Goal: Transaction & Acquisition: Purchase product/service

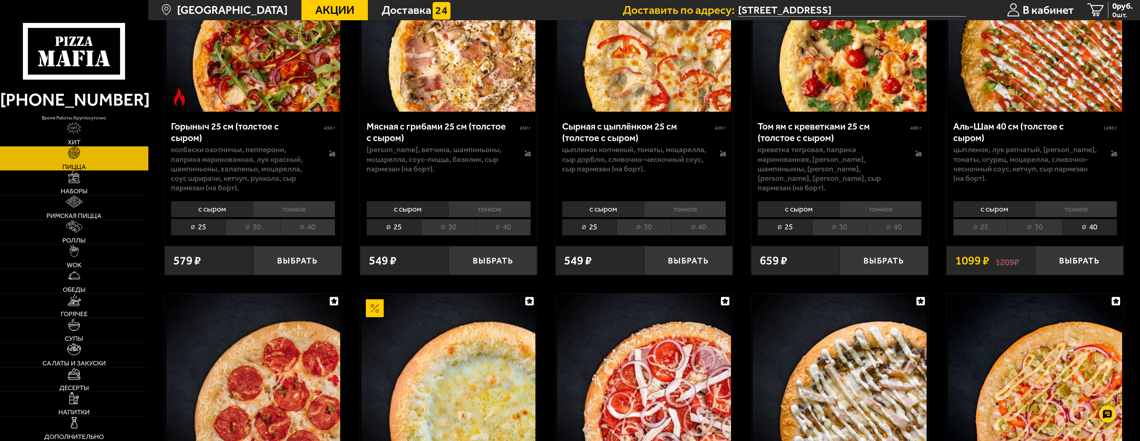
scroll to position [540, 0]
click at [1091, 223] on li "40" at bounding box center [1089, 226] width 55 height 16
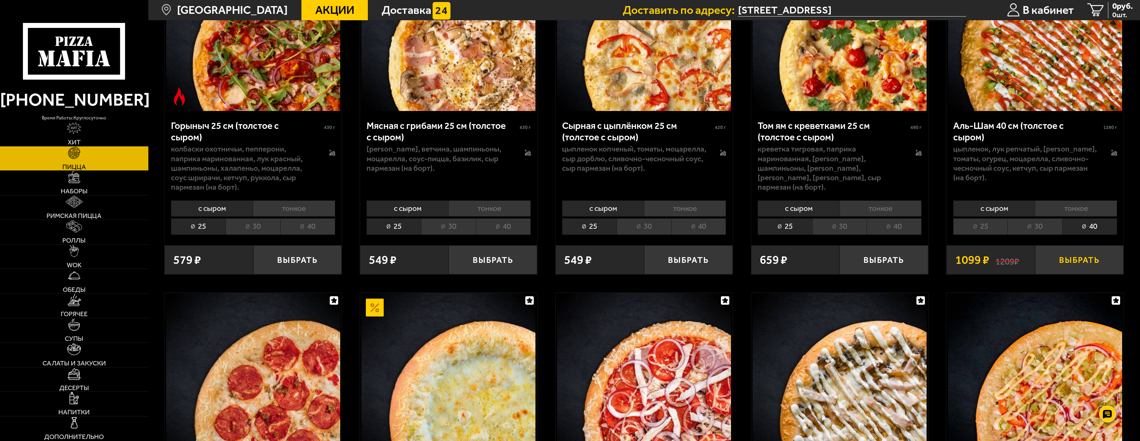
click at [1092, 261] on button "Выбрать" at bounding box center [1079, 259] width 89 height 29
click at [1078, 6] on icon "1" at bounding box center [1083, 10] width 17 height 14
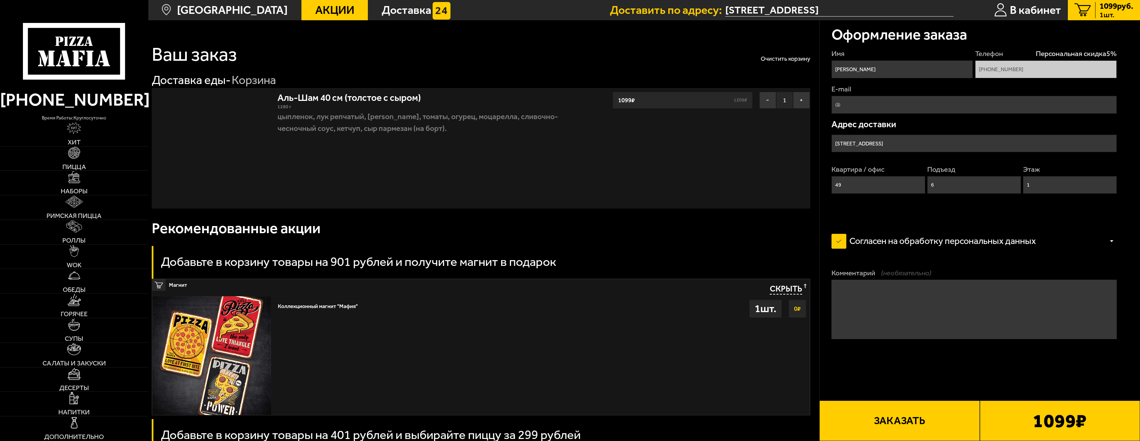
type input "[STREET_ADDRESS]"
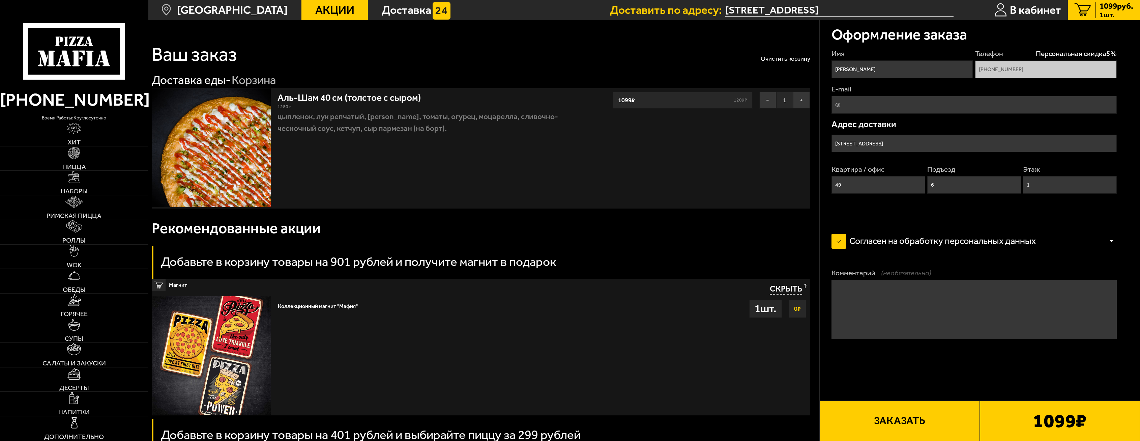
click at [840, 246] on label "Согласен на обработку персональных данных" at bounding box center [940, 241] width 216 height 24
click at [0, 0] on input "Согласен на обработку персональных данных" at bounding box center [0, 0] width 0 height 0
click at [910, 139] on input "[STREET_ADDRESS]" at bounding box center [974, 144] width 285 height 18
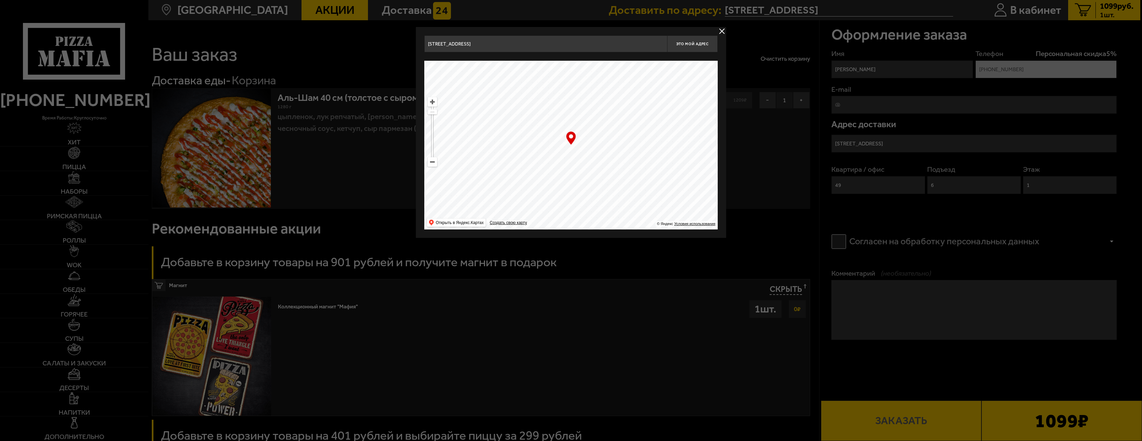
click at [921, 144] on div at bounding box center [571, 220] width 1142 height 441
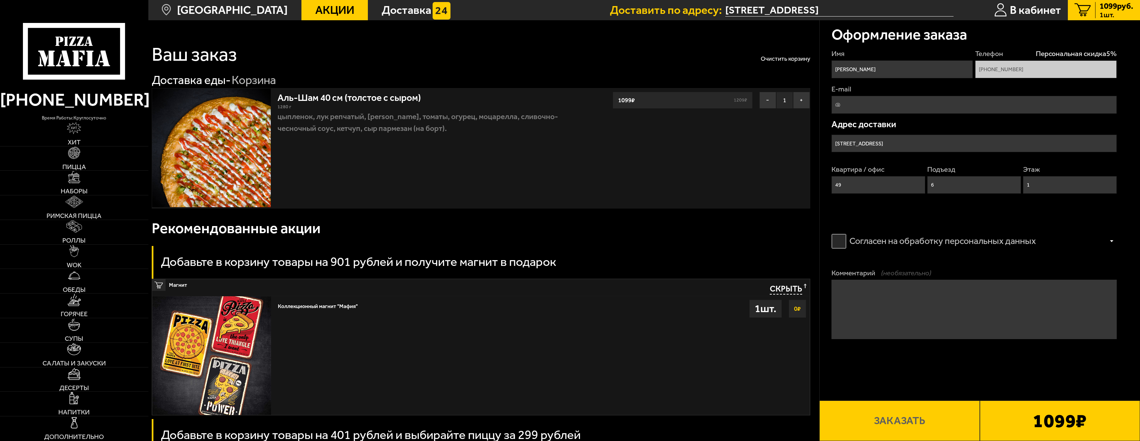
click at [921, 144] on input "[STREET_ADDRESS]" at bounding box center [974, 144] width 285 height 18
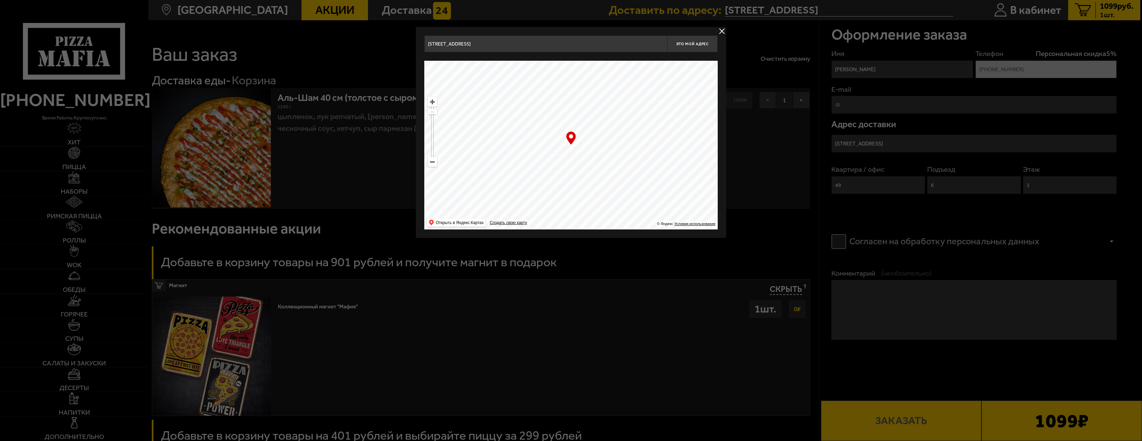
click at [920, 144] on div at bounding box center [571, 220] width 1142 height 441
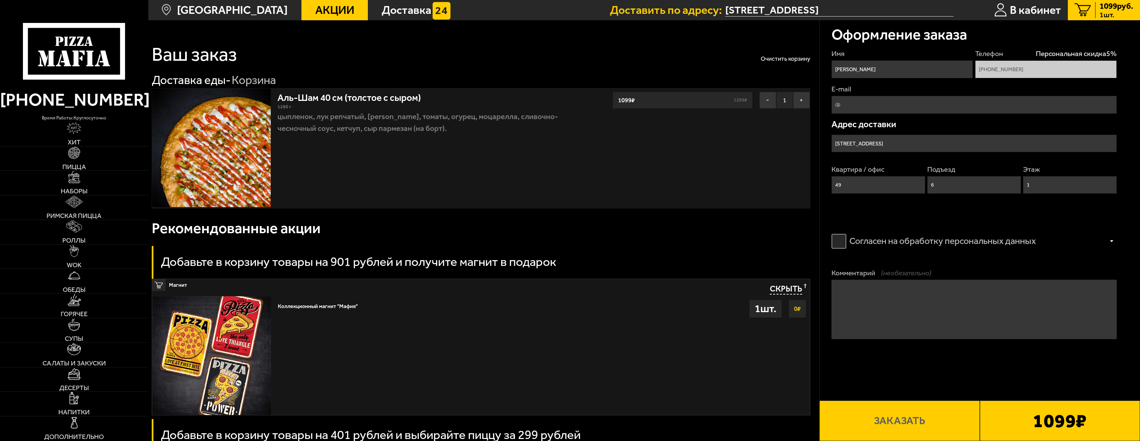
click at [920, 144] on input "[STREET_ADDRESS]" at bounding box center [974, 144] width 285 height 18
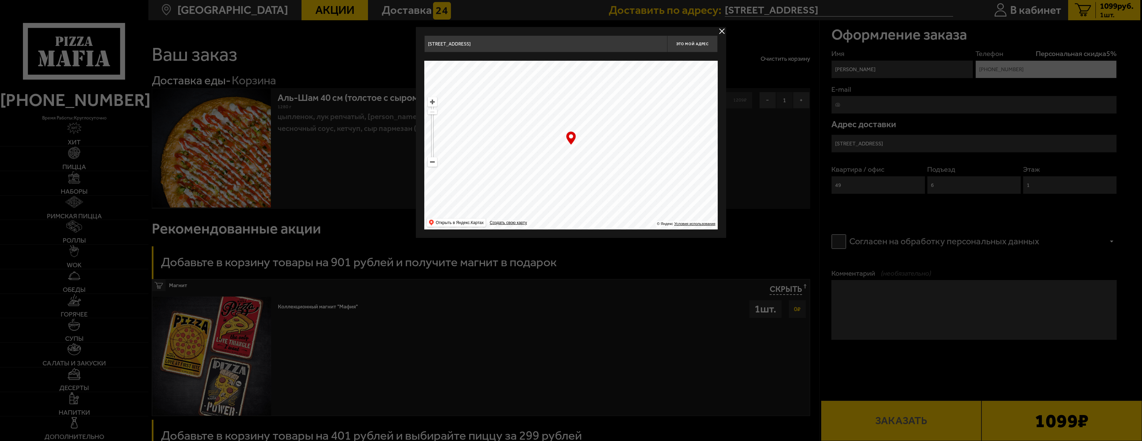
click at [920, 144] on div at bounding box center [571, 220] width 1142 height 441
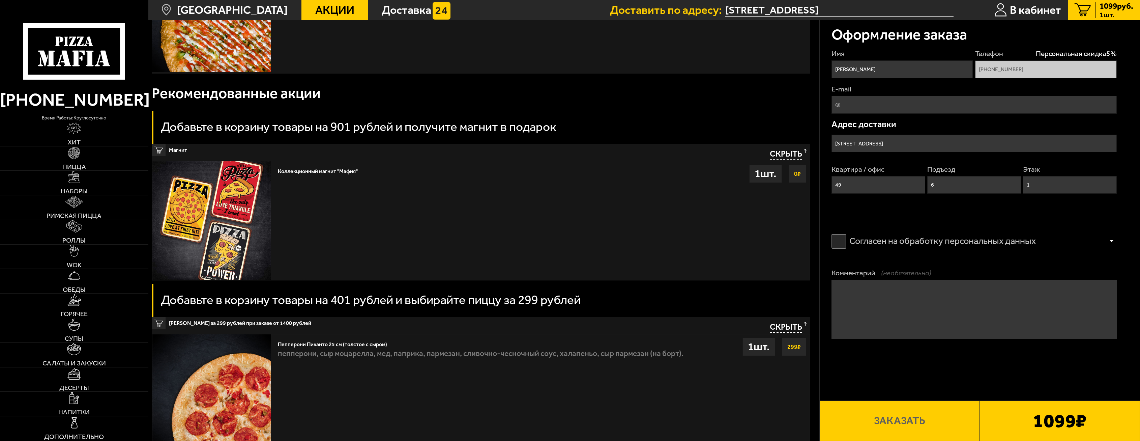
scroll to position [169, 0]
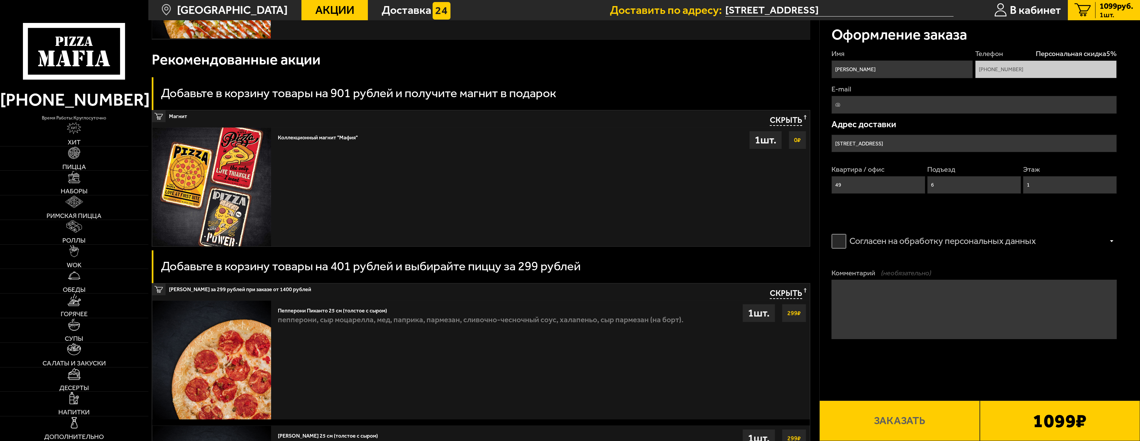
click at [837, 239] on label "Согласен на обработку персональных данных" at bounding box center [940, 241] width 216 height 24
click at [0, 0] on input "Согласен на обработку персональных данных" at bounding box center [0, 0] width 0 height 0
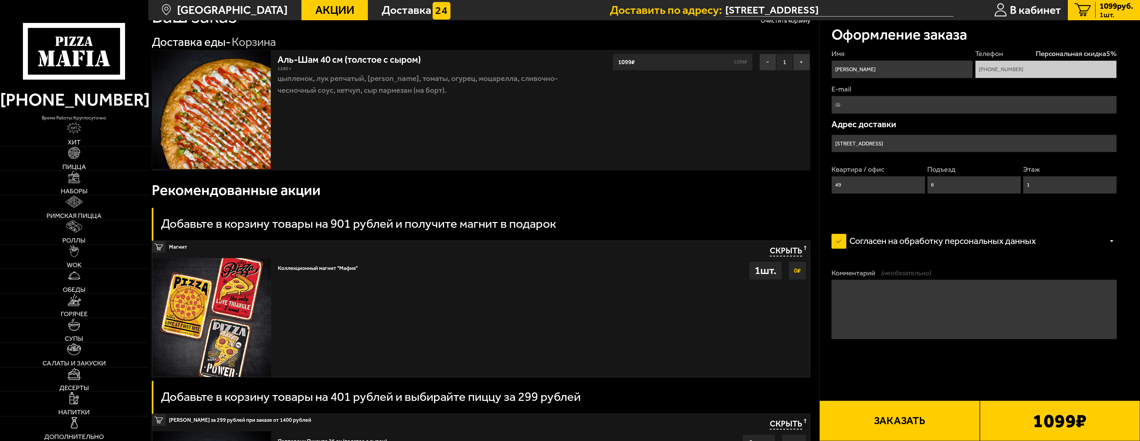
scroll to position [34, 0]
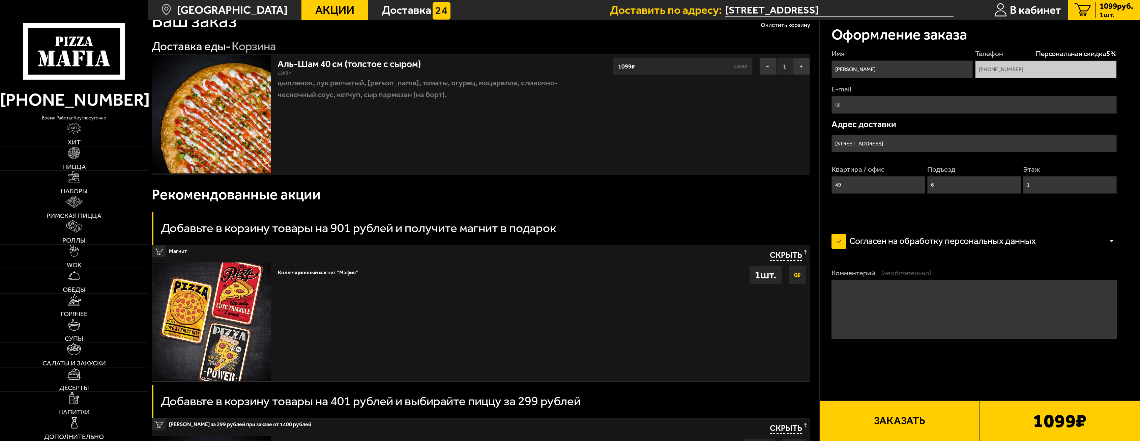
click at [902, 421] on button "Заказать" at bounding box center [899, 420] width 160 height 40
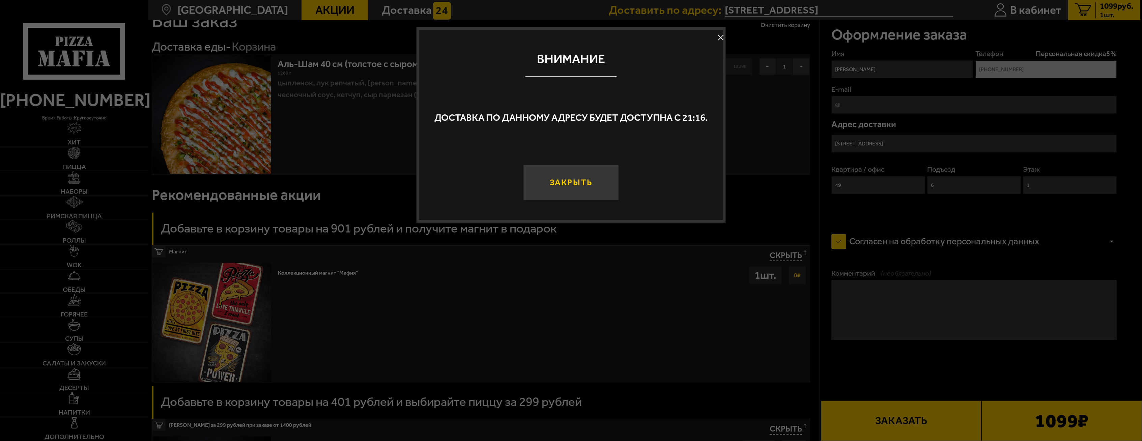
click at [599, 188] on button "Закрыть" at bounding box center [570, 183] width 95 height 36
